Goal: Information Seeking & Learning: Learn about a topic

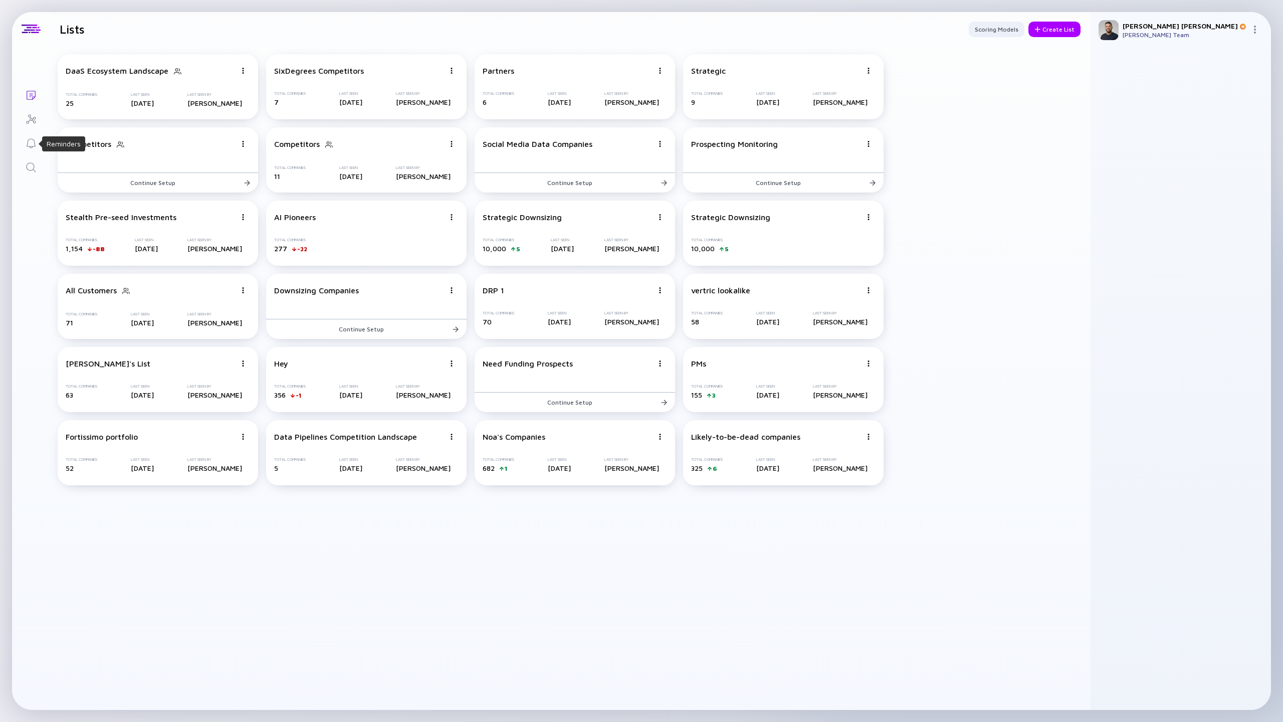
click at [31, 166] on icon "Search" at bounding box center [31, 167] width 12 height 12
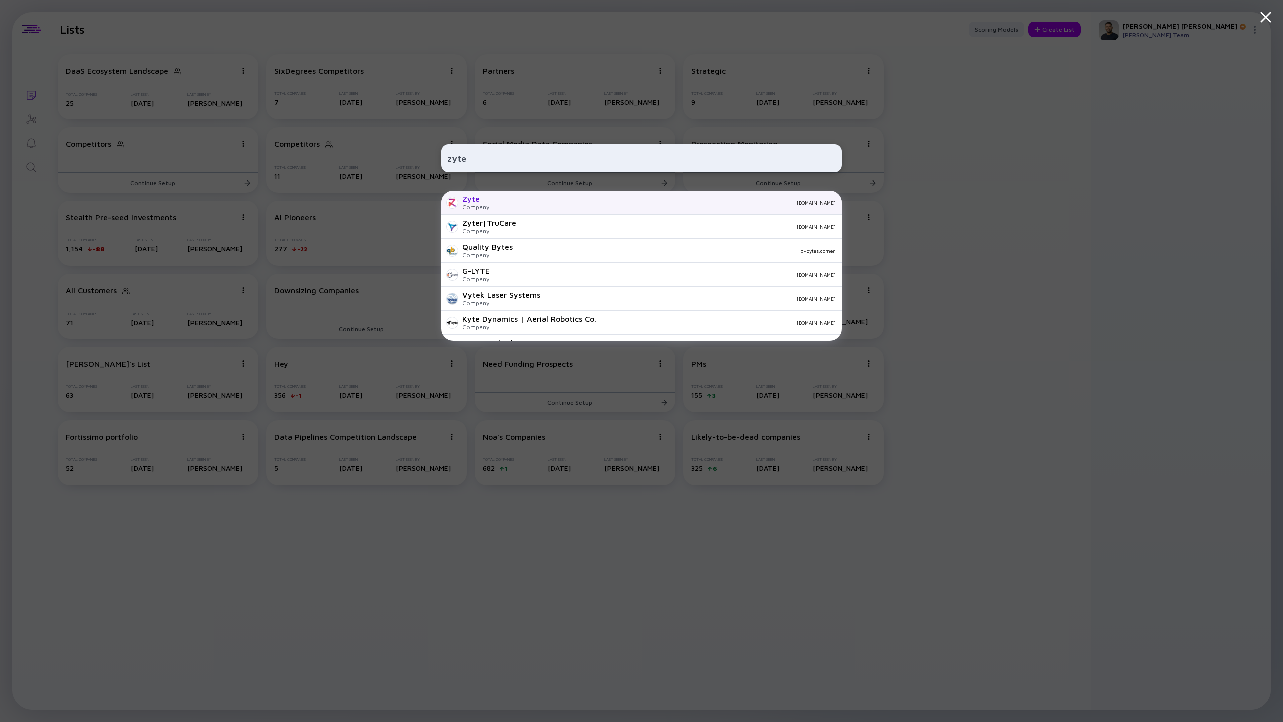
type input "zyte"
click at [512, 202] on div "[DOMAIN_NAME]" at bounding box center [666, 202] width 339 height 6
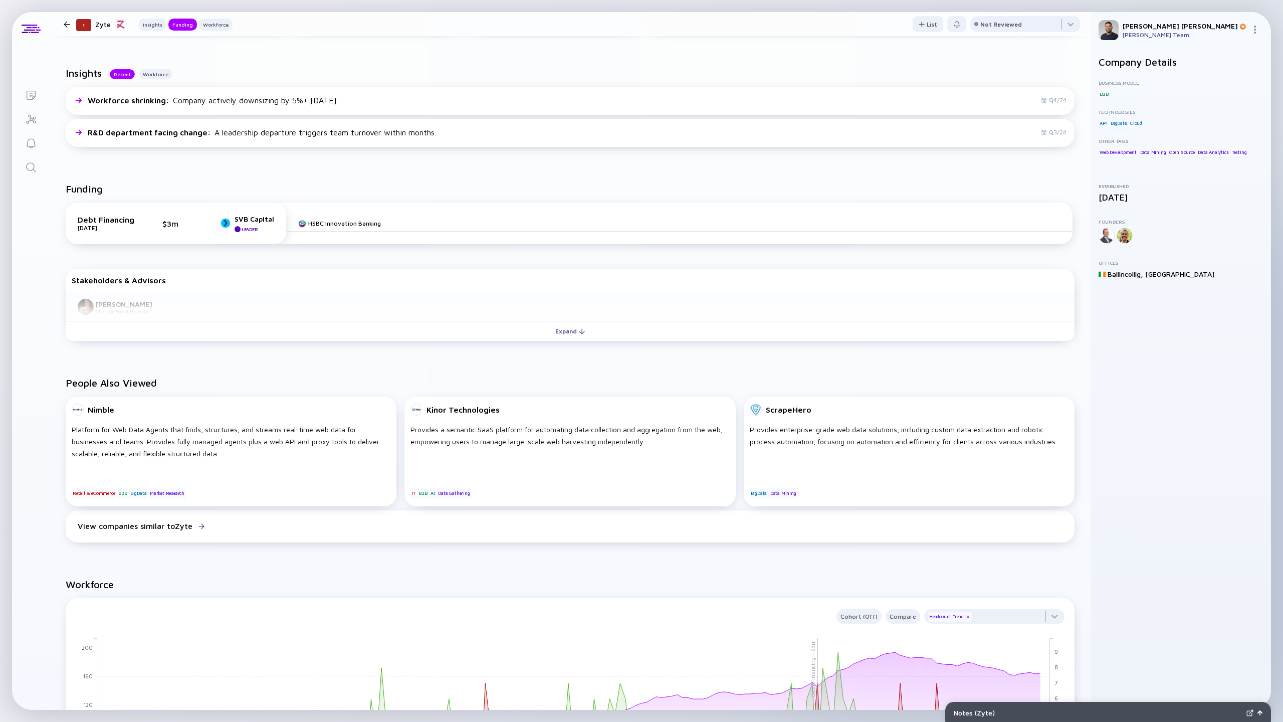
scroll to position [230, 0]
click at [422, 325] on button "Expand" at bounding box center [570, 330] width 1009 height 20
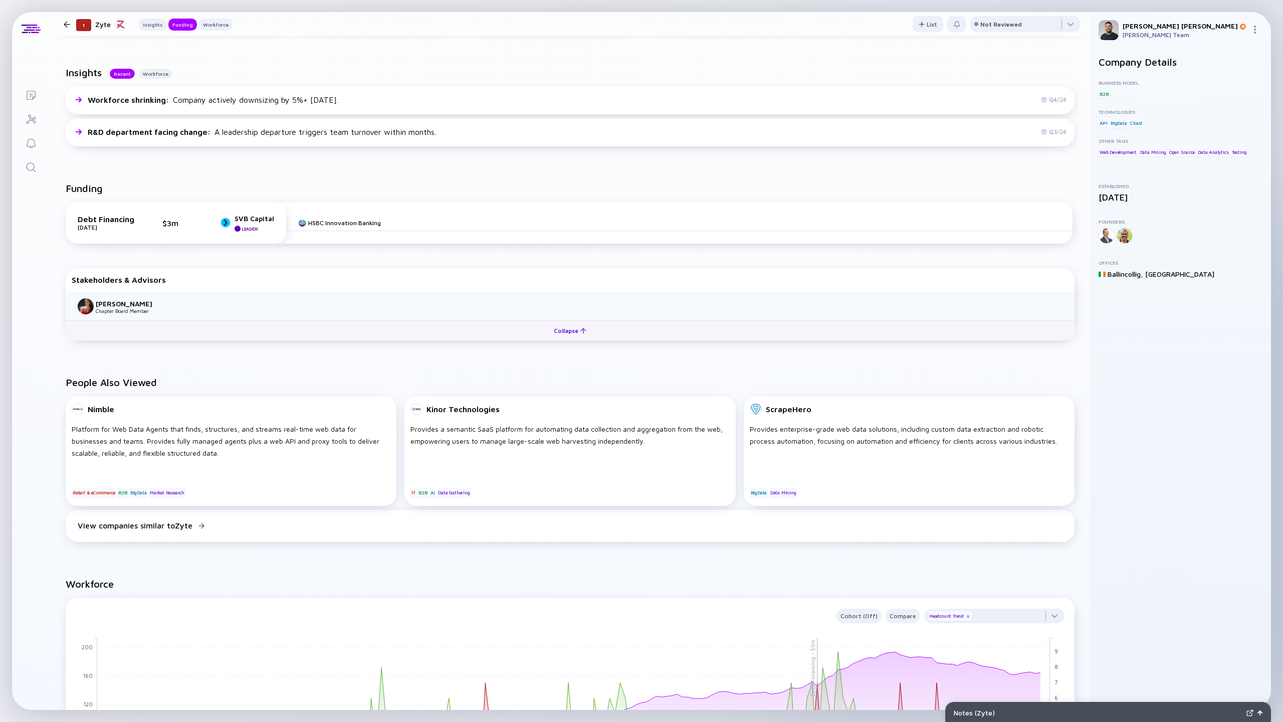
scroll to position [0, 0]
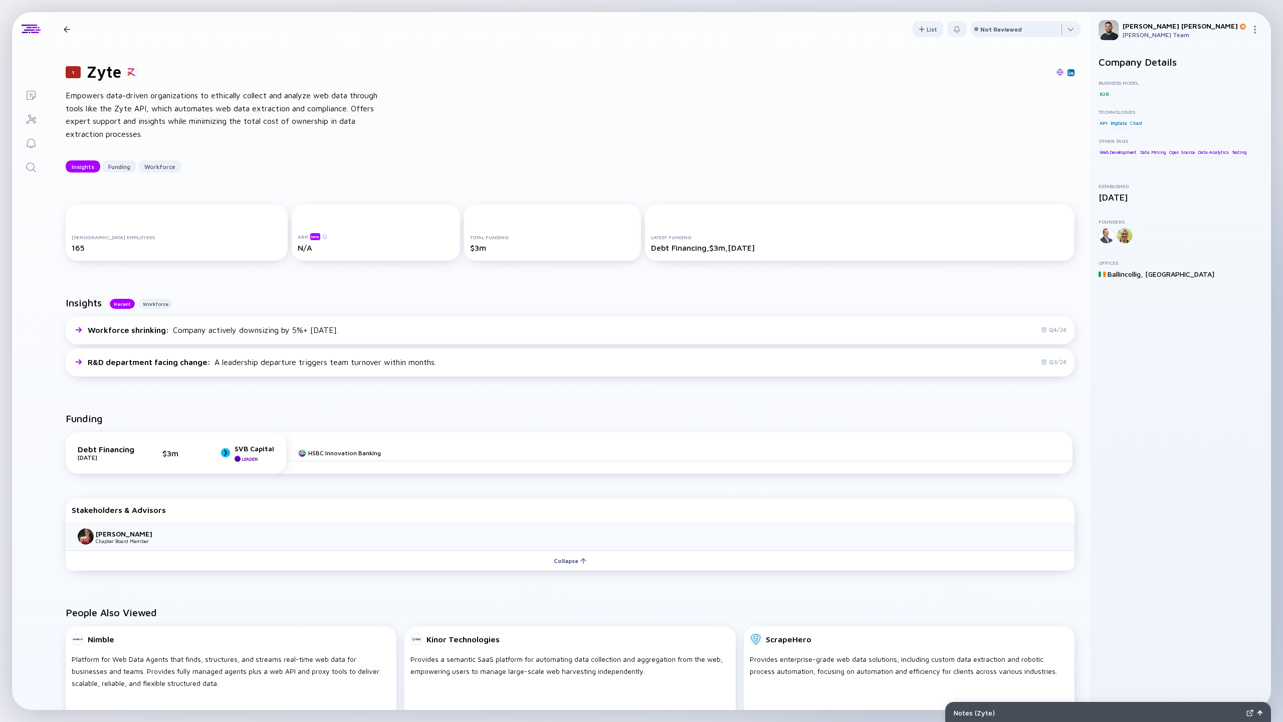
click at [1073, 72] on img at bounding box center [1071, 72] width 5 height 5
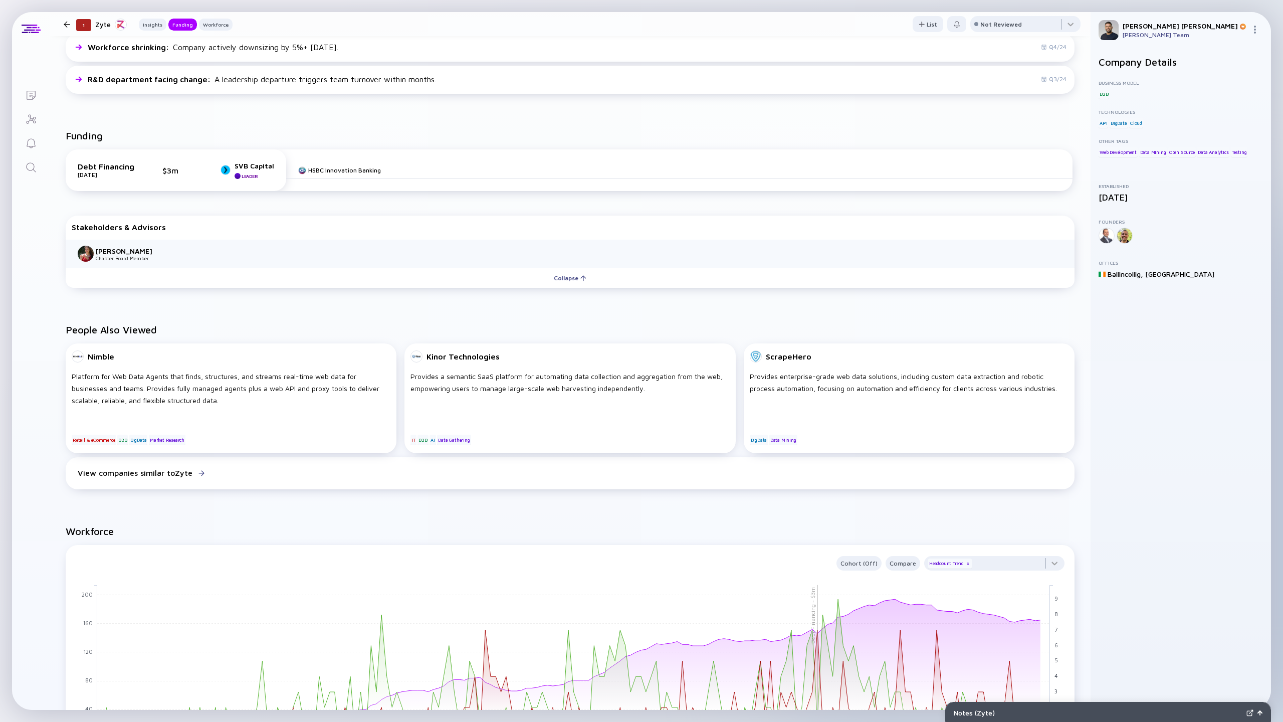
scroll to position [456, 0]
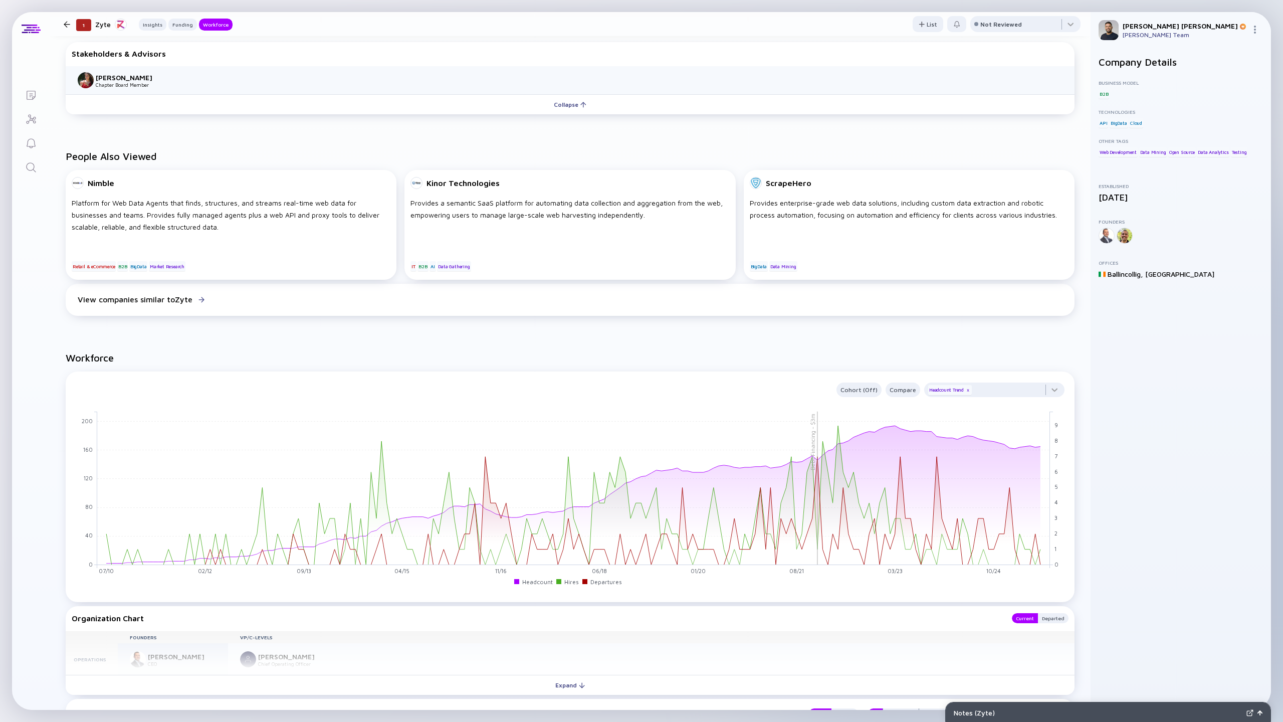
click at [24, 170] on link "Search" at bounding box center [31, 166] width 38 height 24
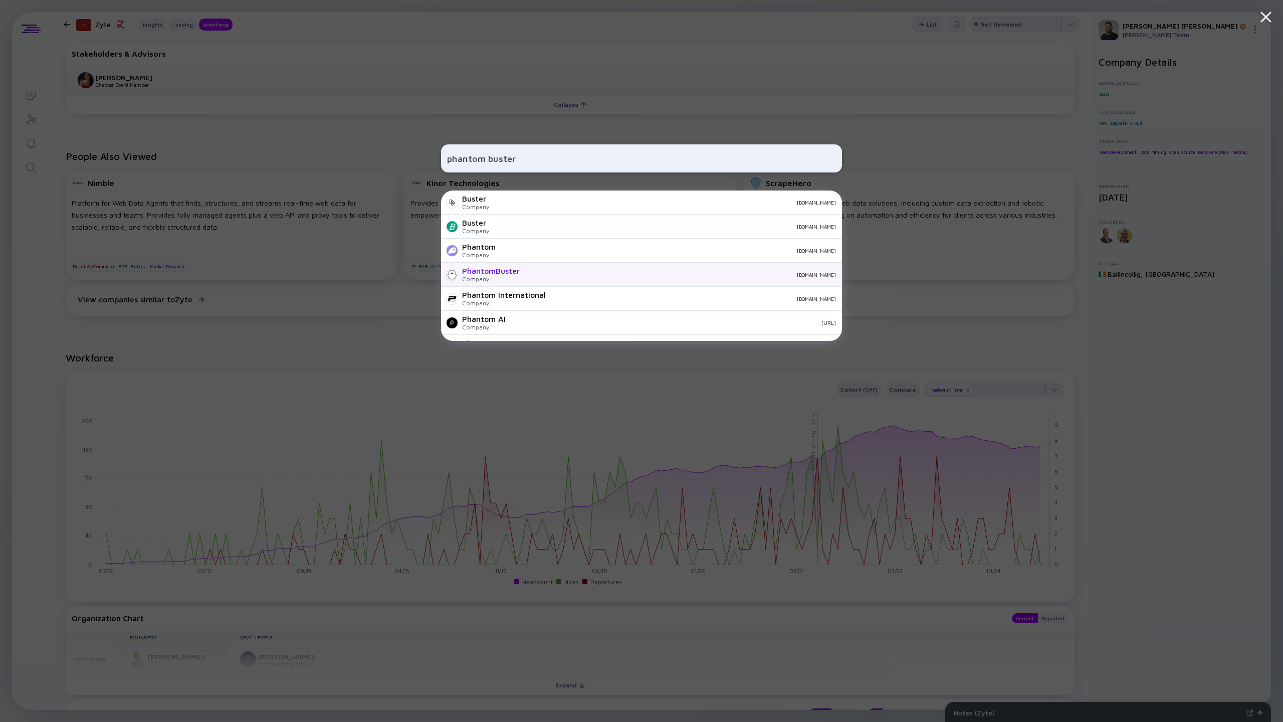
type input "phantom buster"
click at [477, 281] on div "Company" at bounding box center [491, 279] width 58 height 8
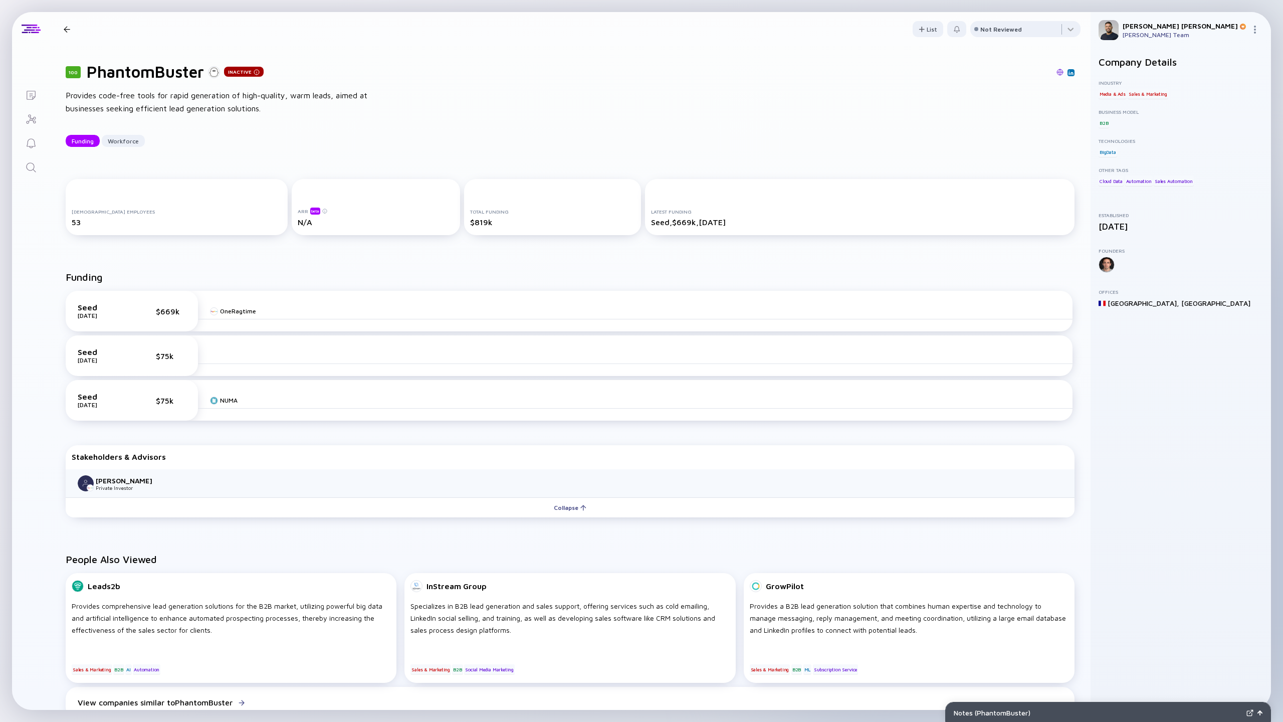
click at [178, 250] on div "[DEMOGRAPHIC_DATA] Employees 53 ARR beta N/A Total Funding $819k Latest Funding…" at bounding box center [570, 209] width 1041 height 92
click at [1055, 75] on div at bounding box center [674, 72] width 801 height 9
click at [1059, 75] on img at bounding box center [1060, 72] width 7 height 7
